Goal: Transaction & Acquisition: Purchase product/service

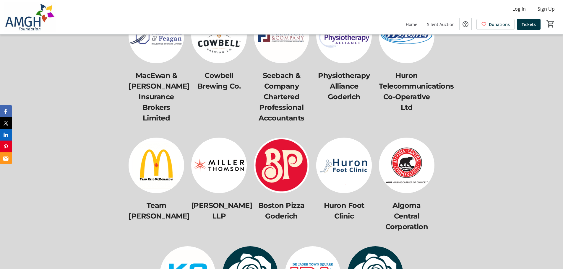
scroll to position [2591, 0]
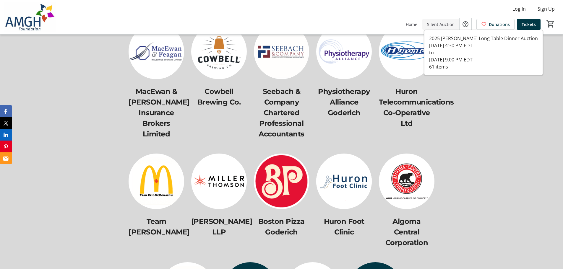
click at [431, 24] on span "Silent Auction" at bounding box center [441, 24] width 28 height 6
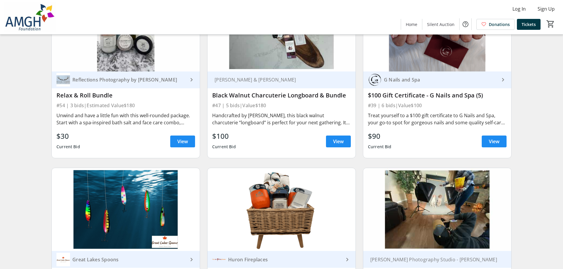
scroll to position [3341, 0]
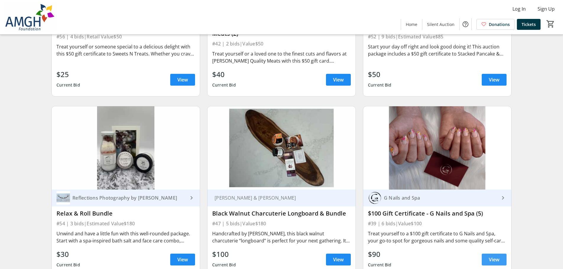
click at [497, 257] on span "View" at bounding box center [494, 259] width 11 height 7
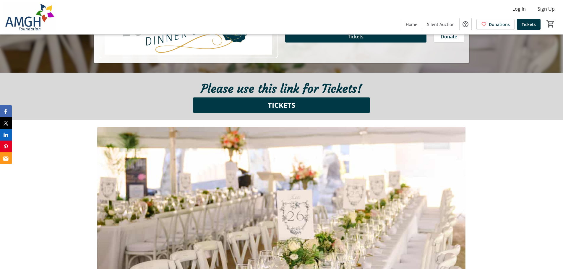
scroll to position [207, 0]
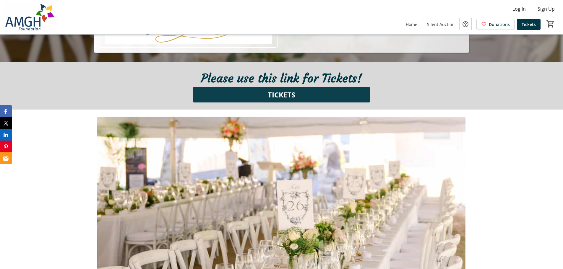
click at [255, 100] on span at bounding box center [281, 95] width 177 height 14
